Goal: Task Accomplishment & Management: Manage account settings

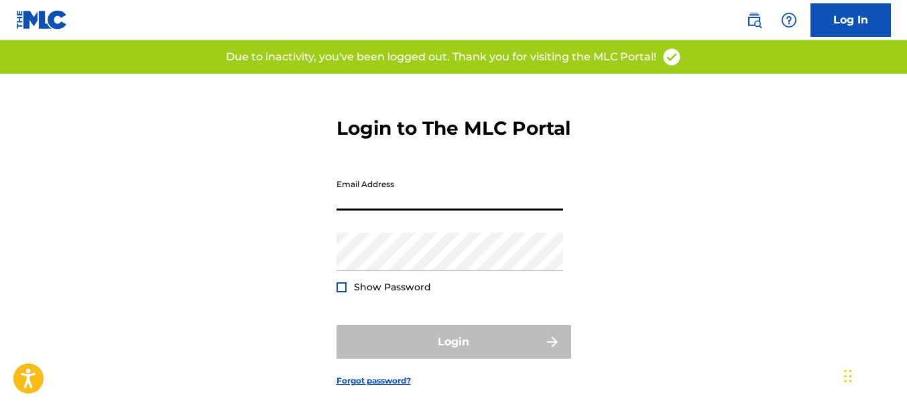
click at [516, 211] on input "Email Address" at bounding box center [450, 191] width 227 height 38
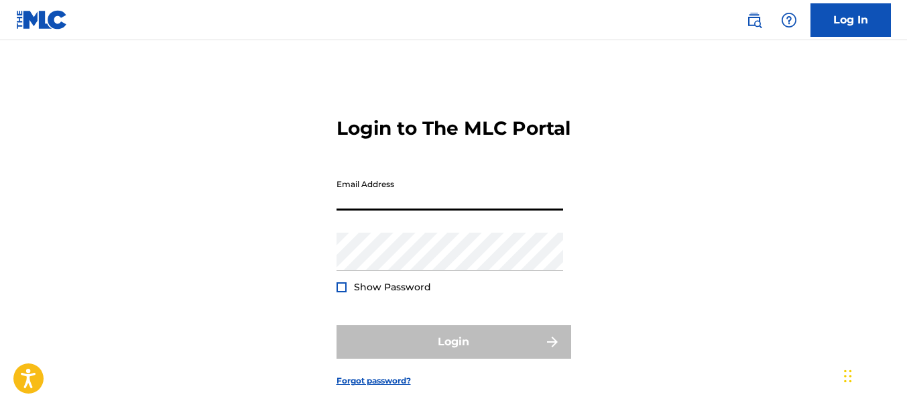
click at [500, 208] on input "Email Address" at bounding box center [450, 191] width 227 height 38
type input "[EMAIL_ADDRESS][DOMAIN_NAME]"
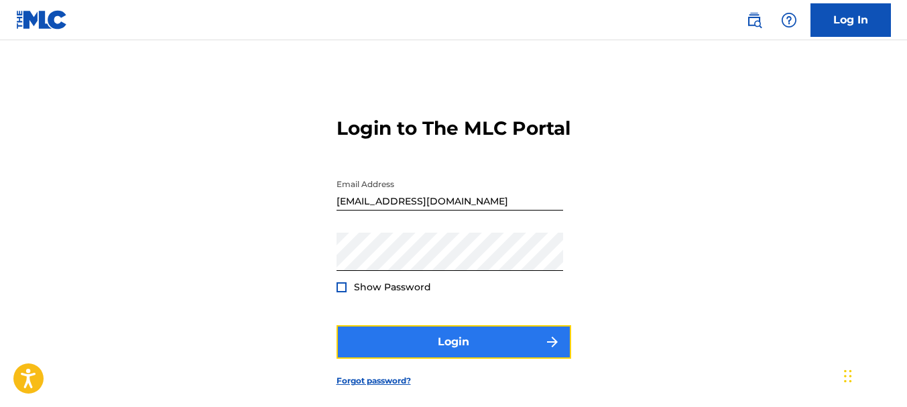
click at [431, 359] on button "Login" at bounding box center [454, 342] width 235 height 34
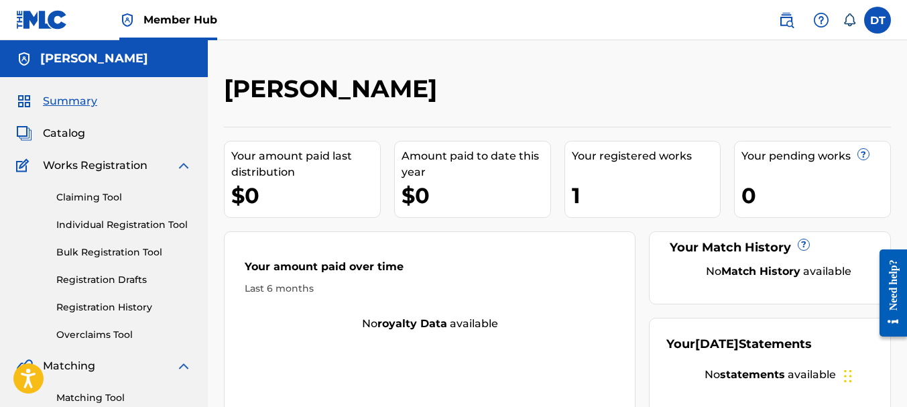
scroll to position [48, 0]
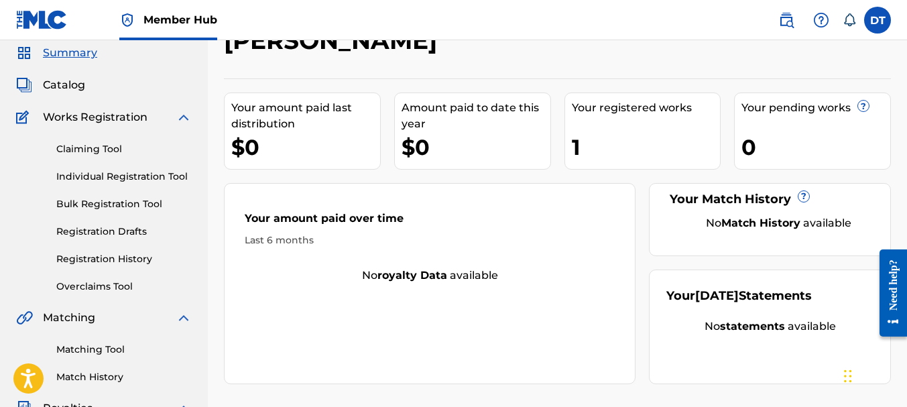
click at [585, 116] on div "Your registered works 1" at bounding box center [643, 131] width 157 height 77
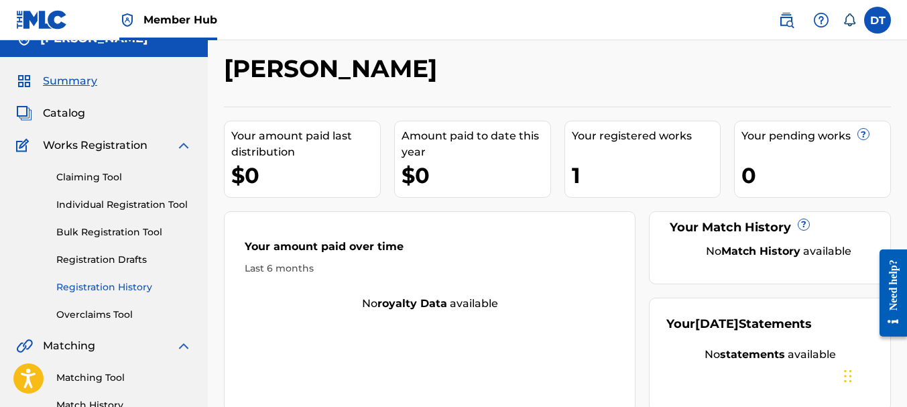
scroll to position [19, 0]
click at [146, 172] on link "Claiming Tool" at bounding box center [123, 178] width 135 height 14
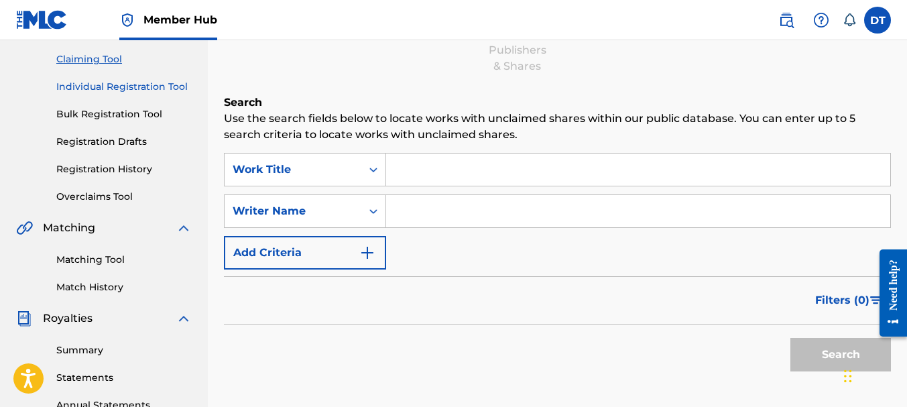
scroll to position [139, 0]
click at [111, 129] on div "Claiming Tool Individual Registration Tool Bulk Registration Tool Registration …" at bounding box center [104, 119] width 176 height 168
click at [112, 117] on link "Bulk Registration Tool" at bounding box center [123, 114] width 135 height 14
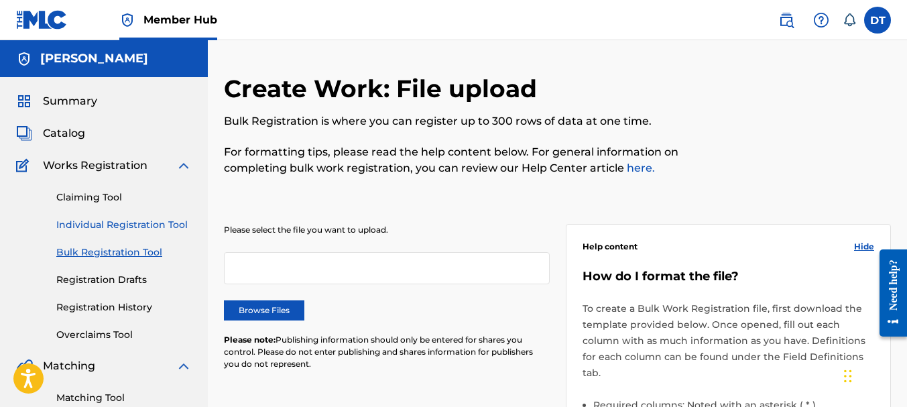
click at [109, 231] on link "Individual Registration Tool" at bounding box center [123, 225] width 135 height 14
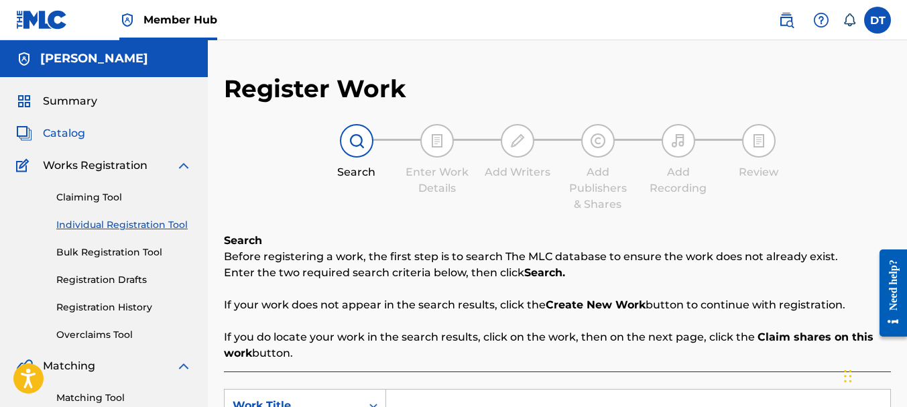
click at [42, 131] on link "Catalog" at bounding box center [50, 133] width 69 height 16
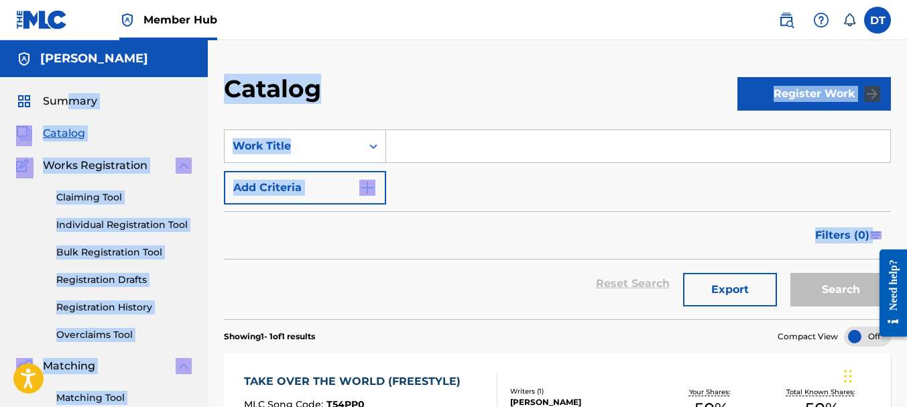
drag, startPoint x: 64, startPoint y: 111, endPoint x: 239, endPoint y: 297, distance: 255.7
click at [239, 297] on main "[PERSON_NAME] Summary Catalog Works Registration Claiming Tool Individual Regis…" at bounding box center [453, 403] width 907 height 727
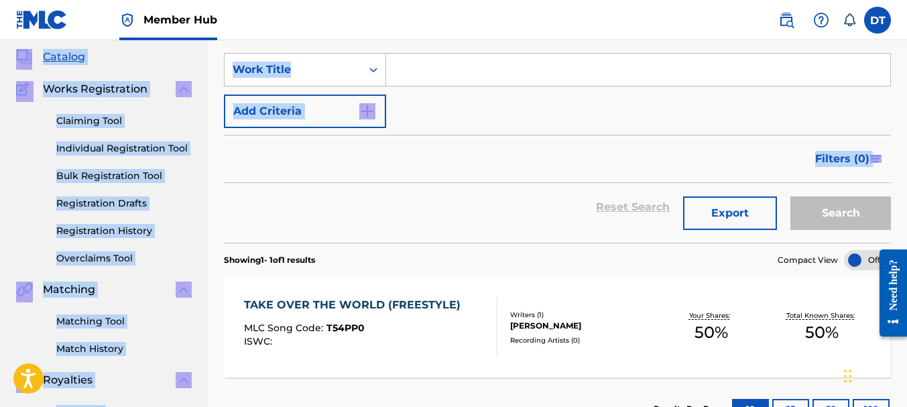
scroll to position [93, 0]
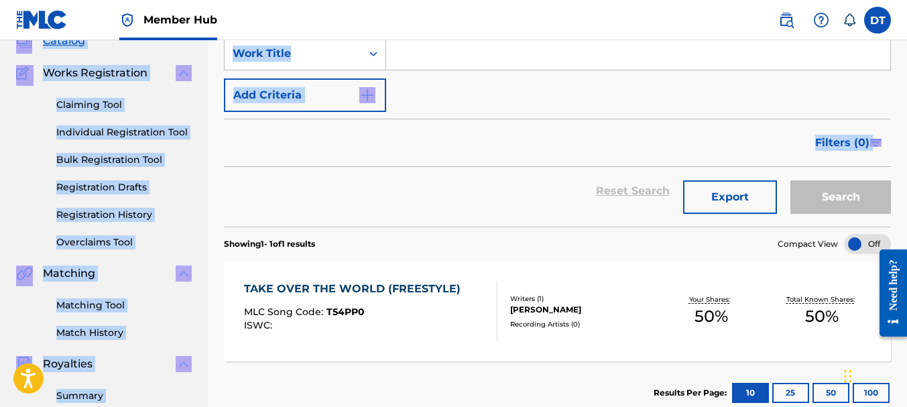
click at [405, 213] on div "Reset Search Export Search" at bounding box center [557, 191] width 667 height 48
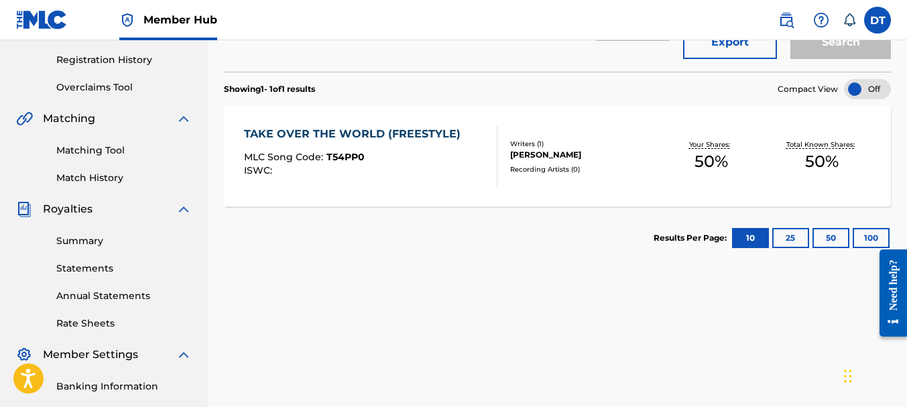
scroll to position [248, 0]
